Goal: Task Accomplishment & Management: Manage account settings

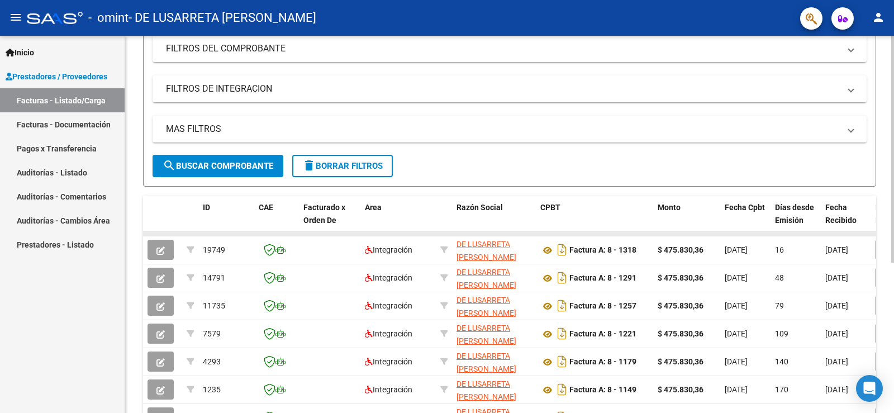
scroll to position [168, 0]
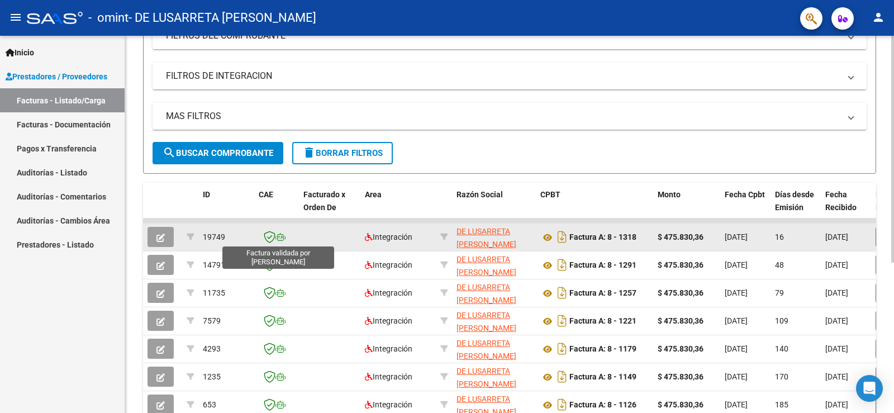
click at [274, 235] on icon at bounding box center [270, 237] width 12 height 12
click at [278, 239] on icon at bounding box center [281, 237] width 10 height 8
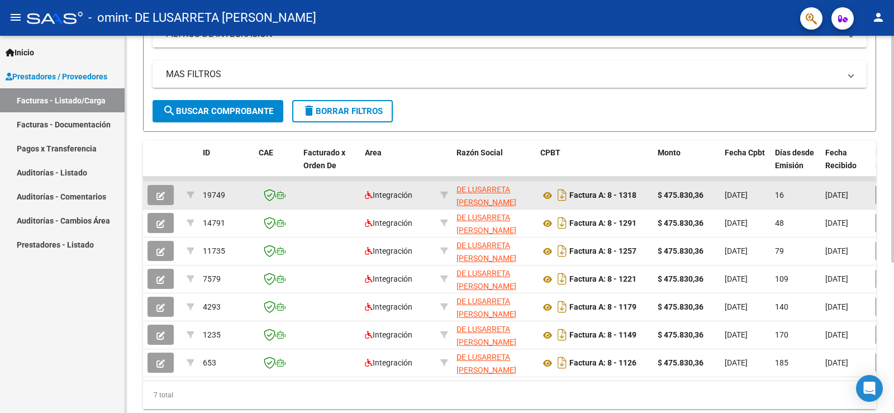
scroll to position [250, 0]
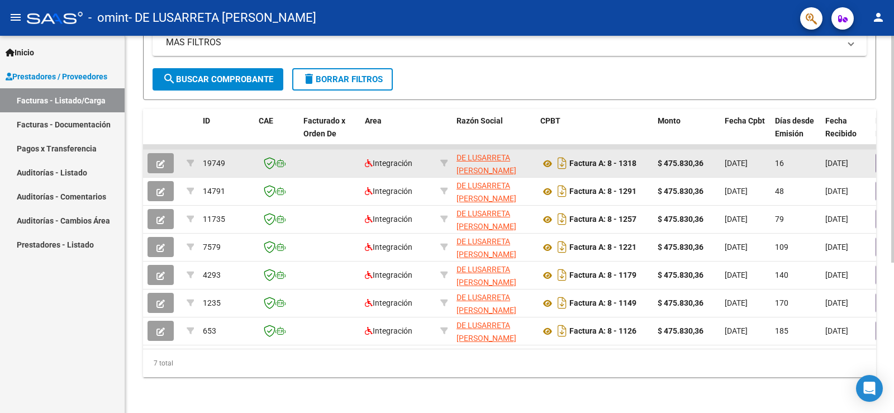
click at [163, 160] on icon "button" at bounding box center [160, 164] width 8 height 8
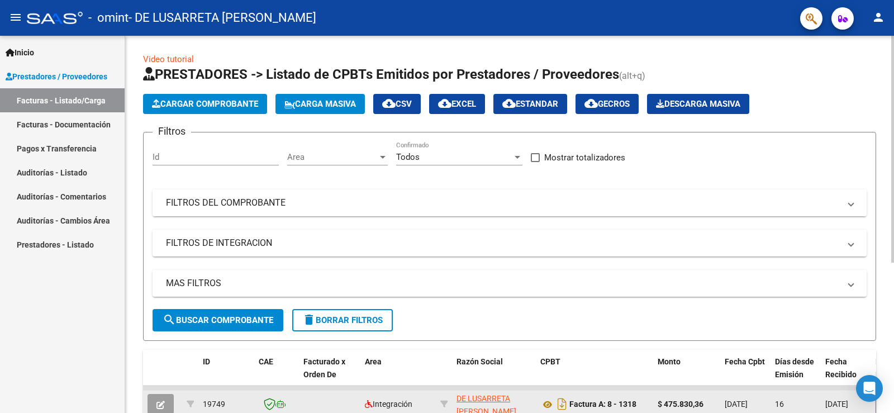
scroll to position [0, 0]
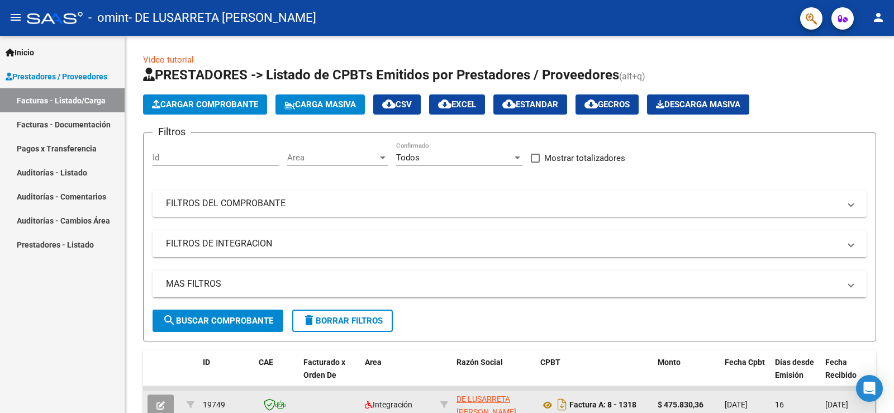
click at [880, 17] on mat-icon "person" at bounding box center [878, 17] width 13 height 13
click at [855, 76] on button "exit_to_app Salir" at bounding box center [856, 73] width 68 height 27
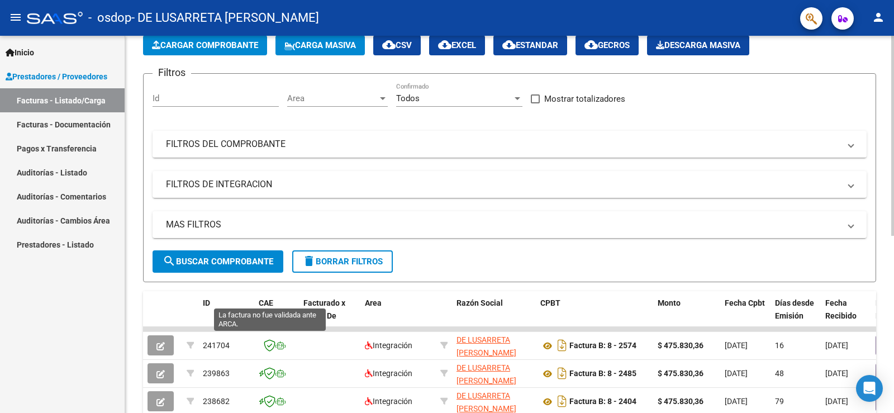
scroll to position [224, 0]
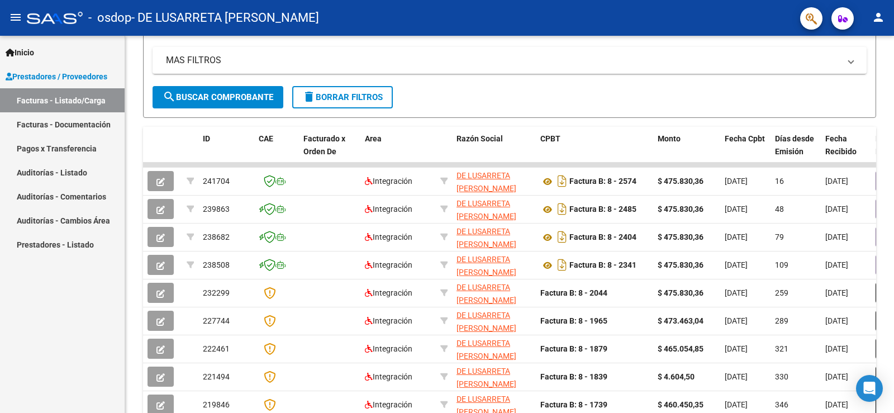
click at [877, 23] on mat-icon "person" at bounding box center [878, 17] width 13 height 13
click at [848, 80] on button "exit_to_app Salir" at bounding box center [856, 73] width 68 height 27
